Goal: Task Accomplishment & Management: Manage account settings

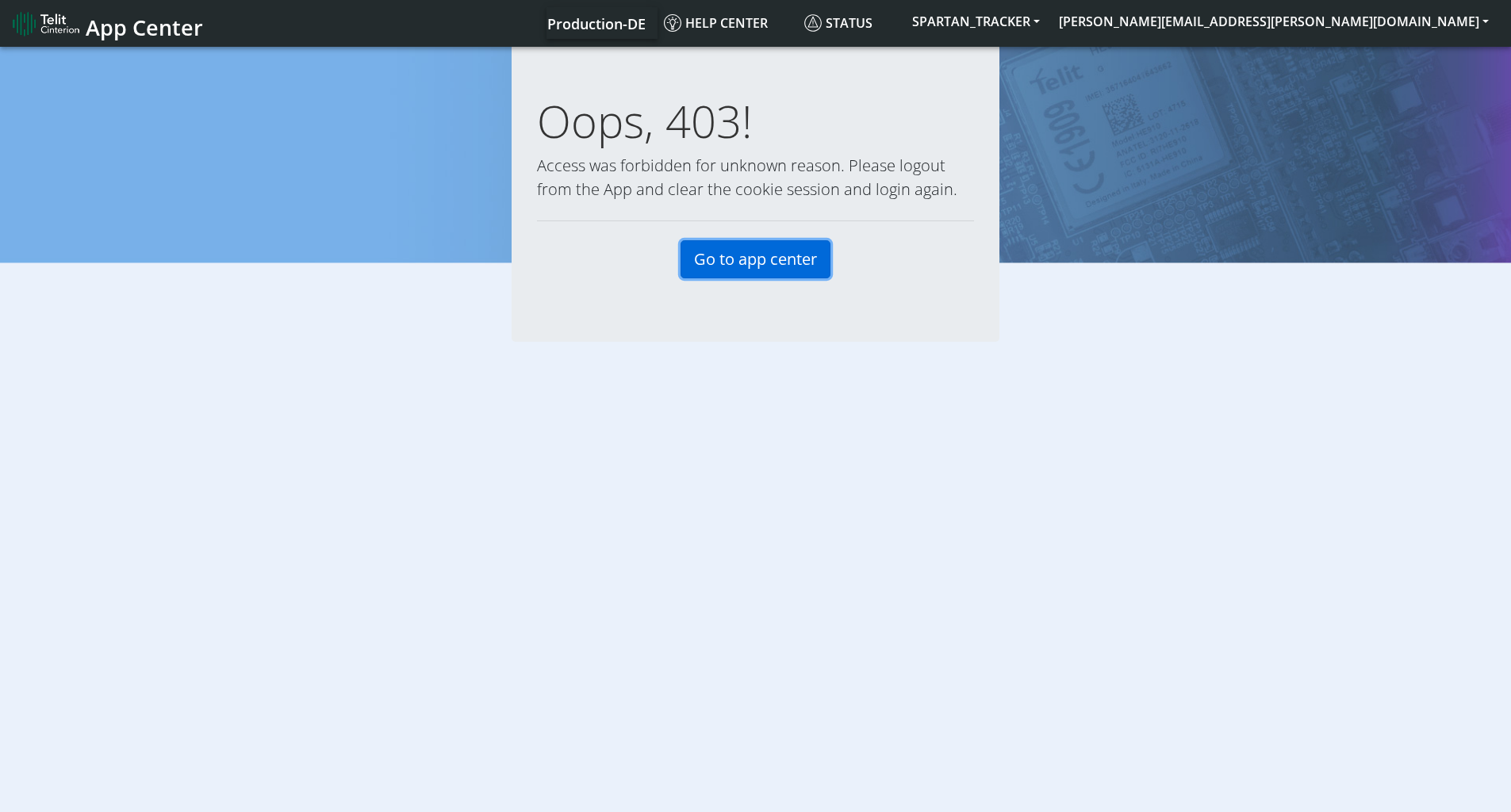
click at [772, 259] on link "Go to app center" at bounding box center [756, 260] width 150 height 38
click at [1448, 18] on button "[PERSON_NAME][EMAIL_ADDRESS][PERSON_NAME][DOMAIN_NAME]" at bounding box center [1274, 21] width 449 height 28
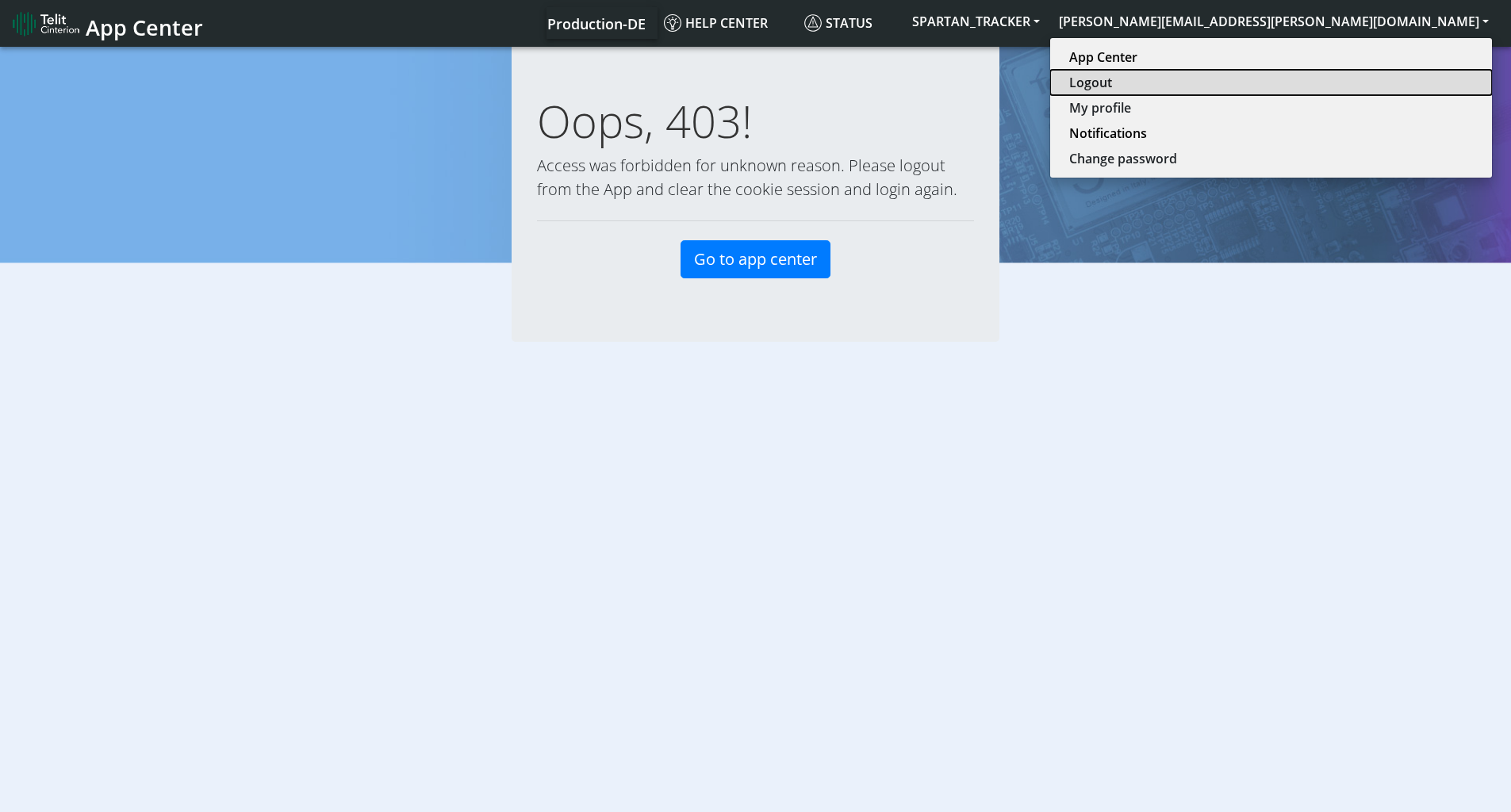
click at [1377, 81] on button "Logout" at bounding box center [1271, 82] width 442 height 26
